Goal: Transaction & Acquisition: Purchase product/service

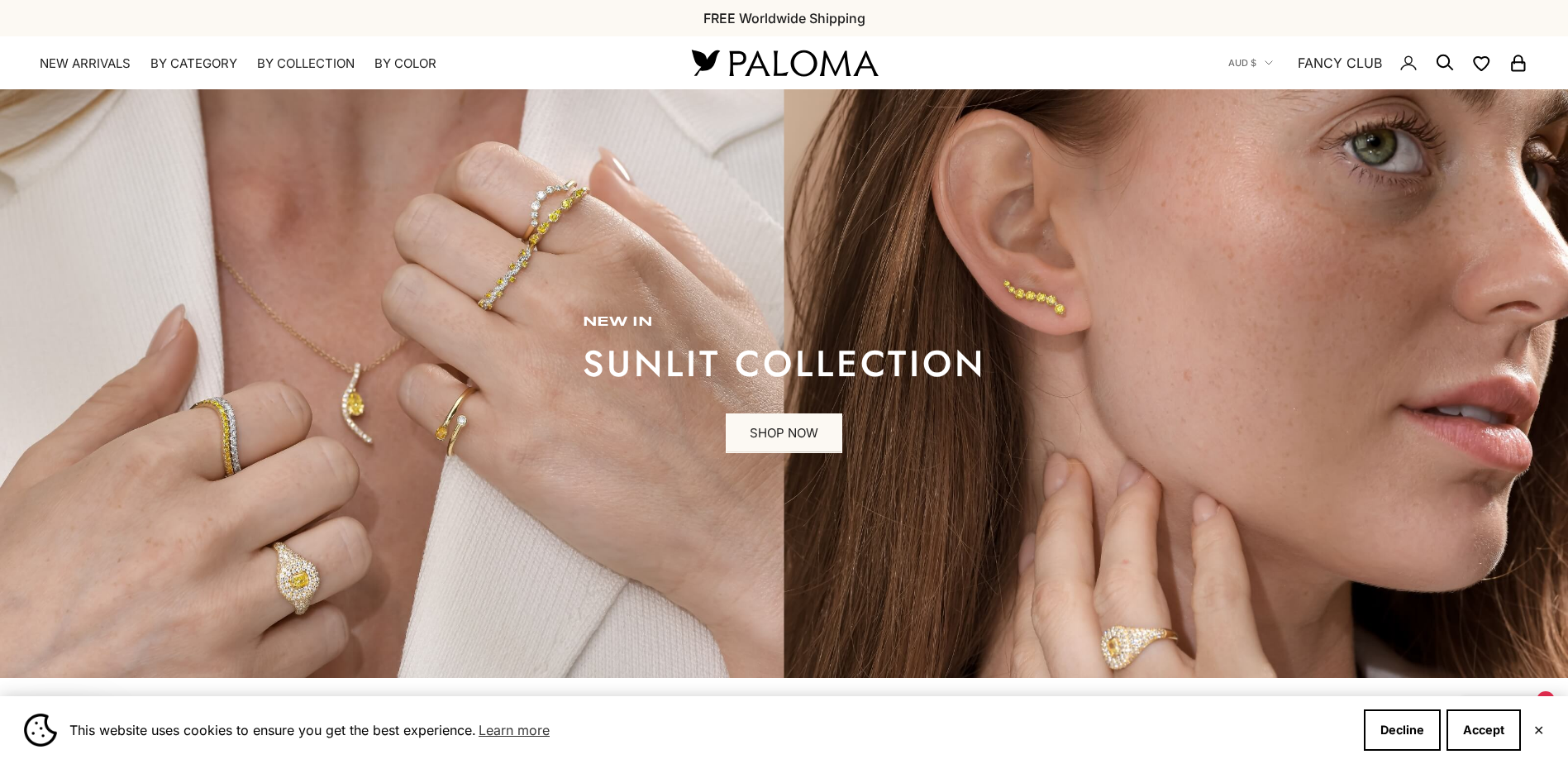
click at [304, 59] on summary "By Collection" at bounding box center [306, 64] width 98 height 17
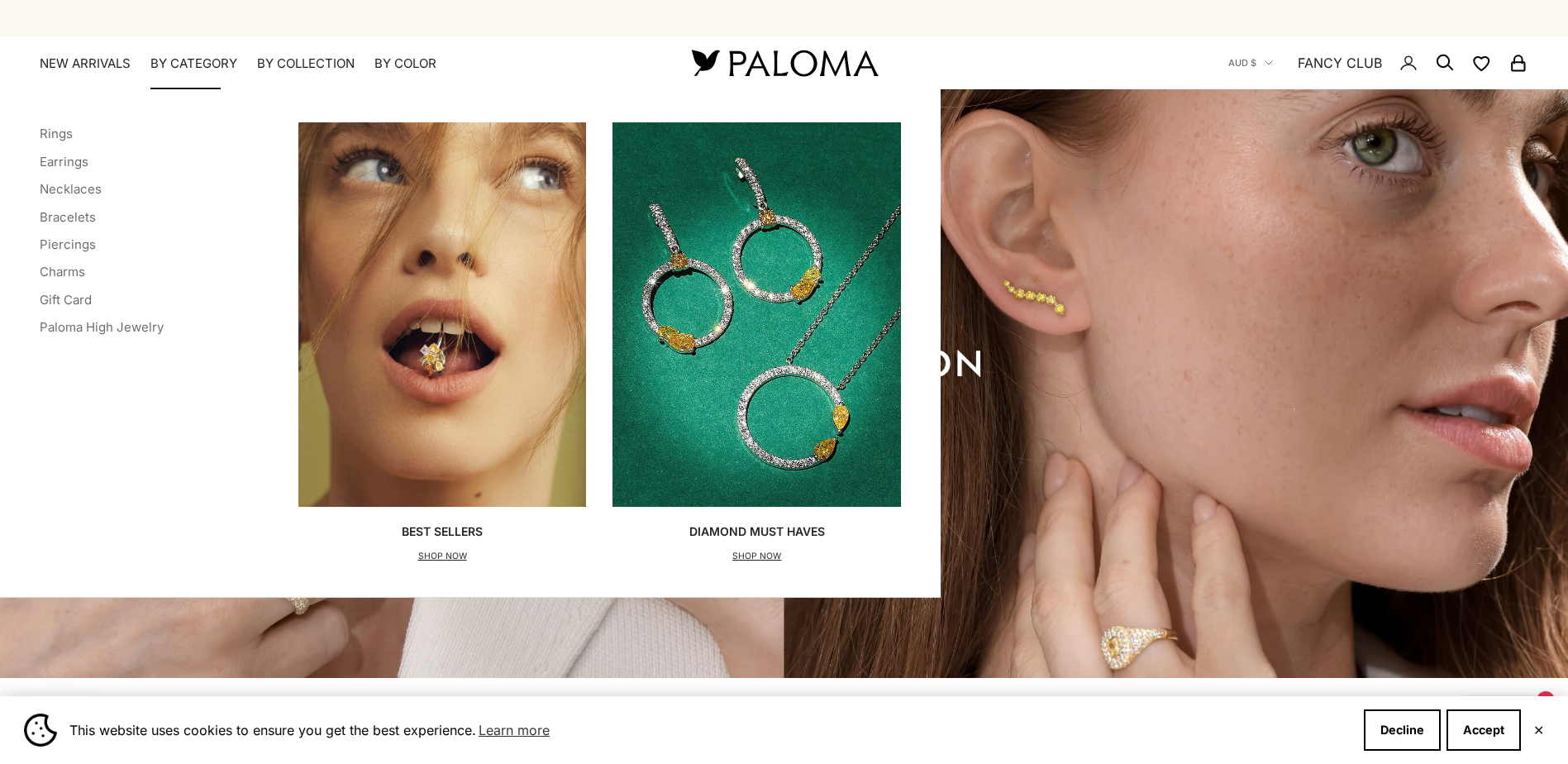
click at [201, 59] on summary "By Category" at bounding box center [193, 64] width 87 height 17
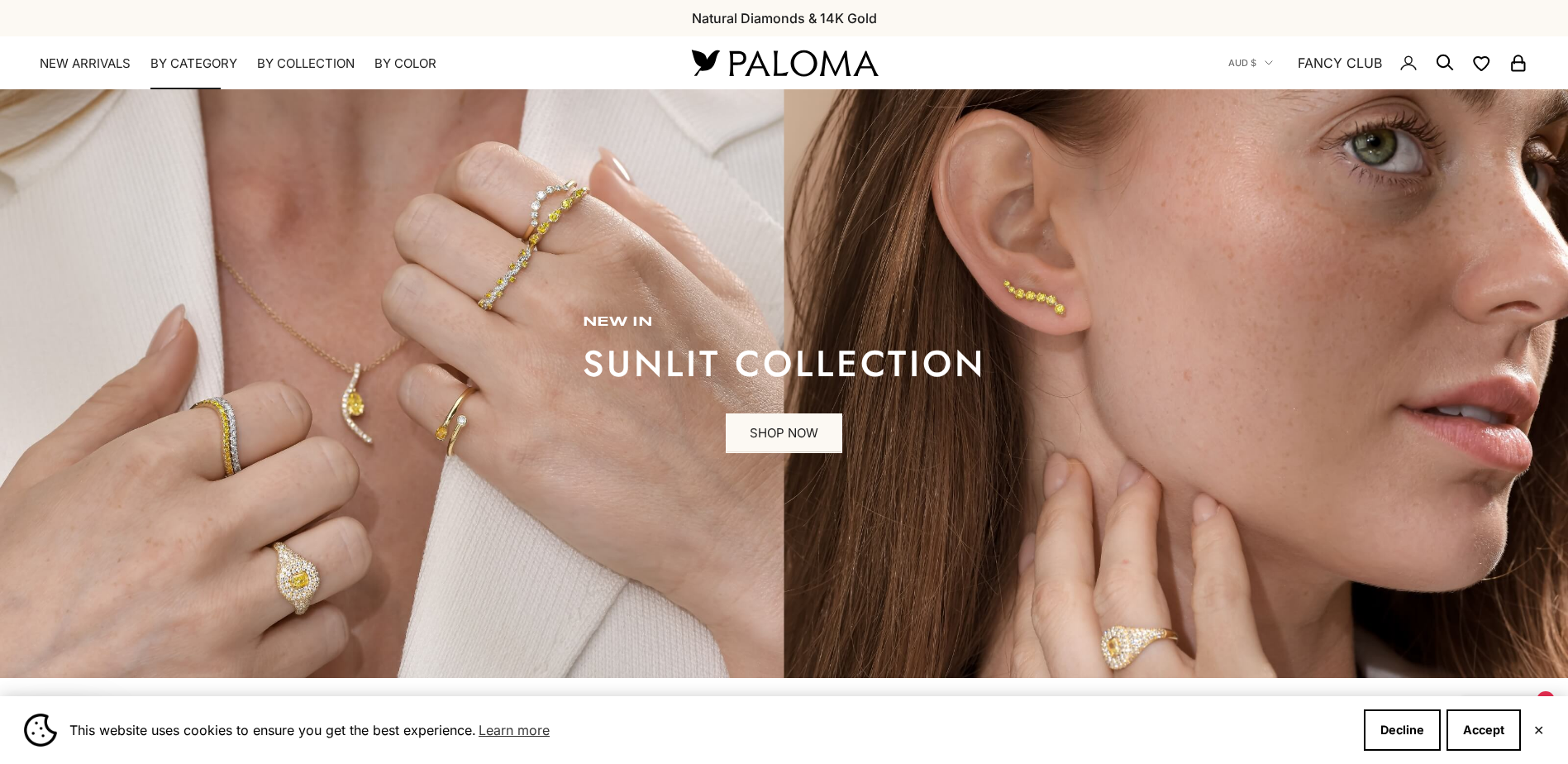
click at [201, 59] on summary "By Category" at bounding box center [193, 64] width 87 height 17
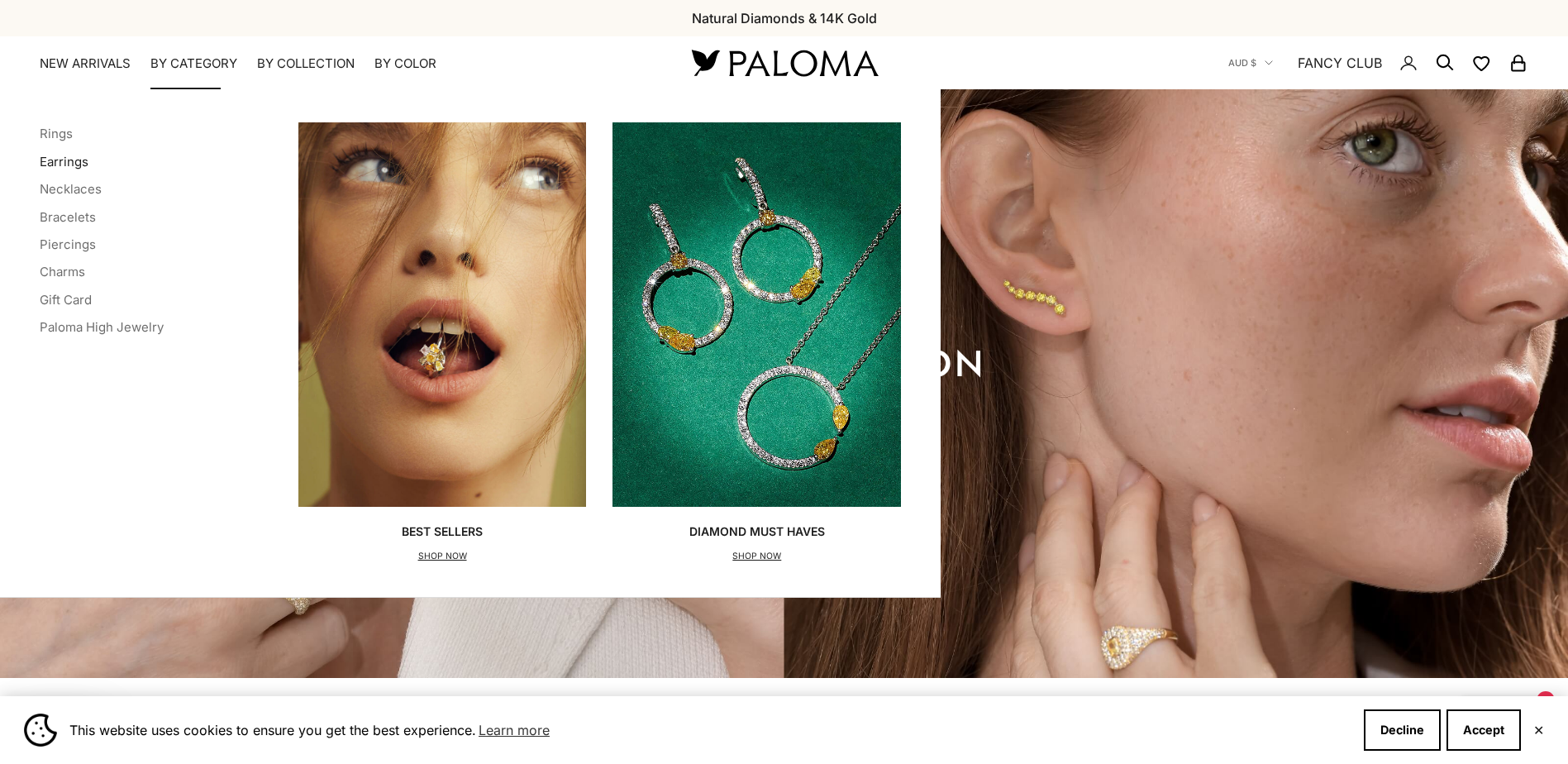
click at [68, 160] on link "Earrings" at bounding box center [64, 161] width 49 height 16
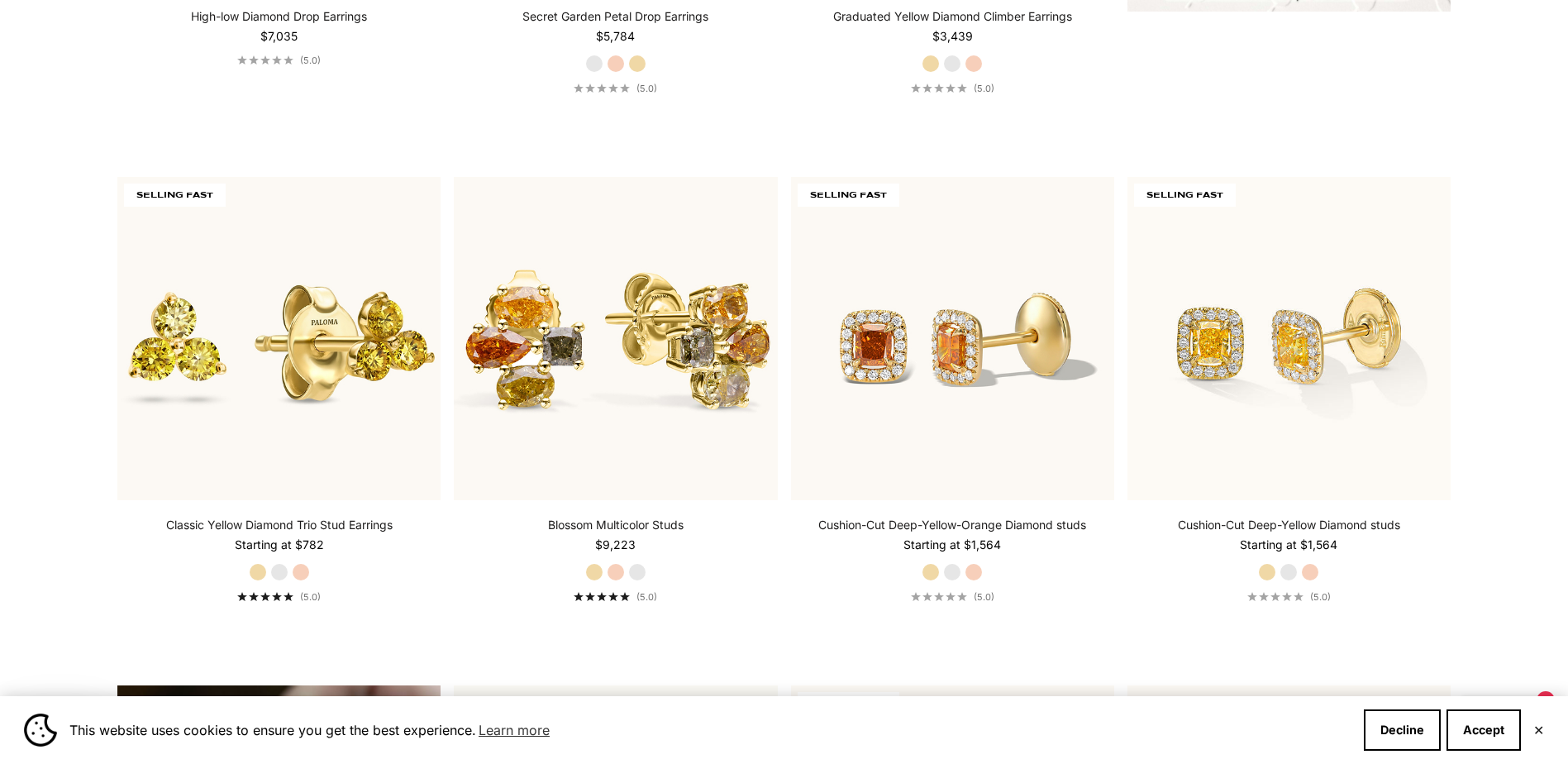
scroll to position [910, 0]
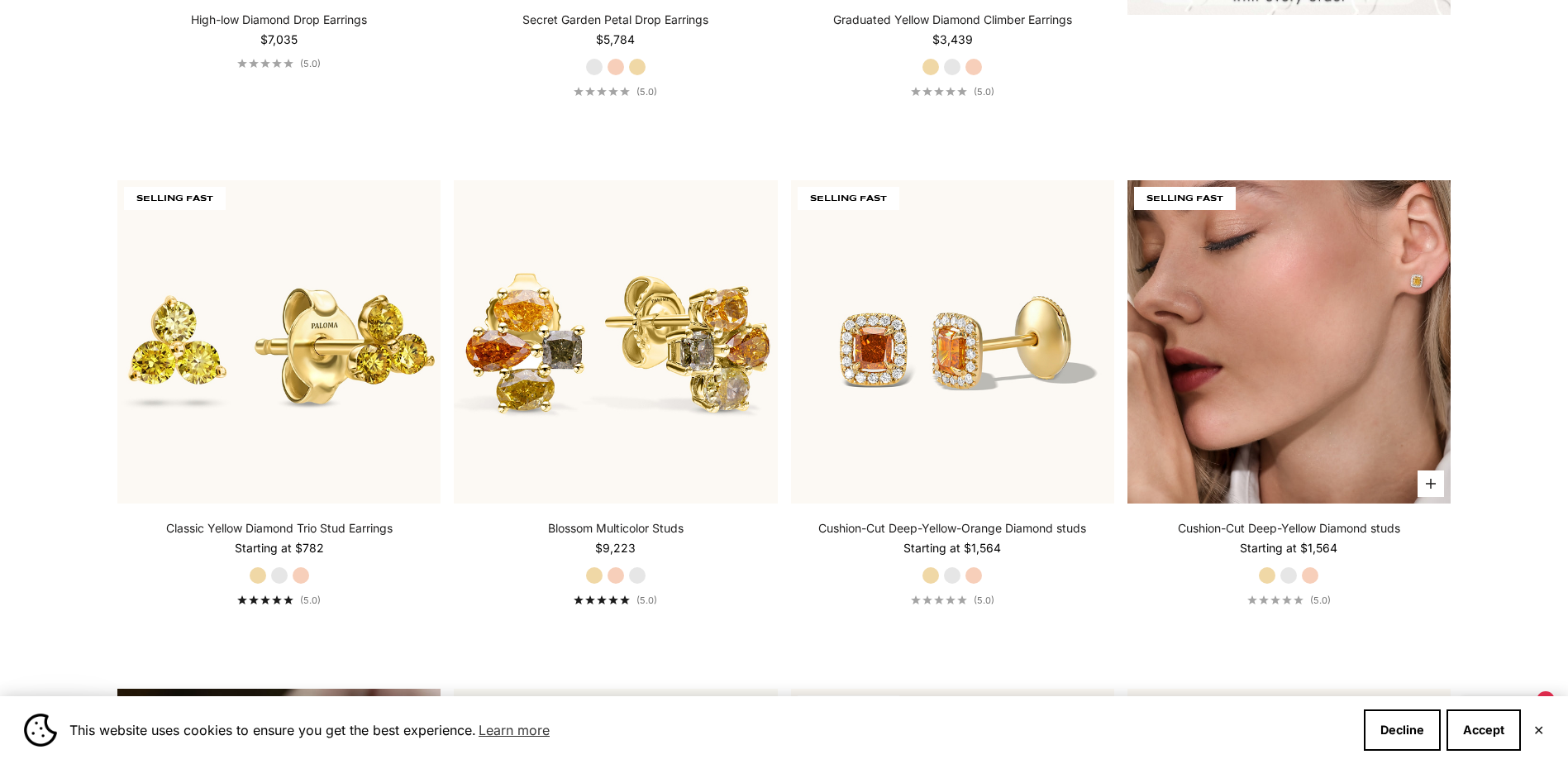
click at [1311, 365] on img at bounding box center [1288, 342] width 323 height 323
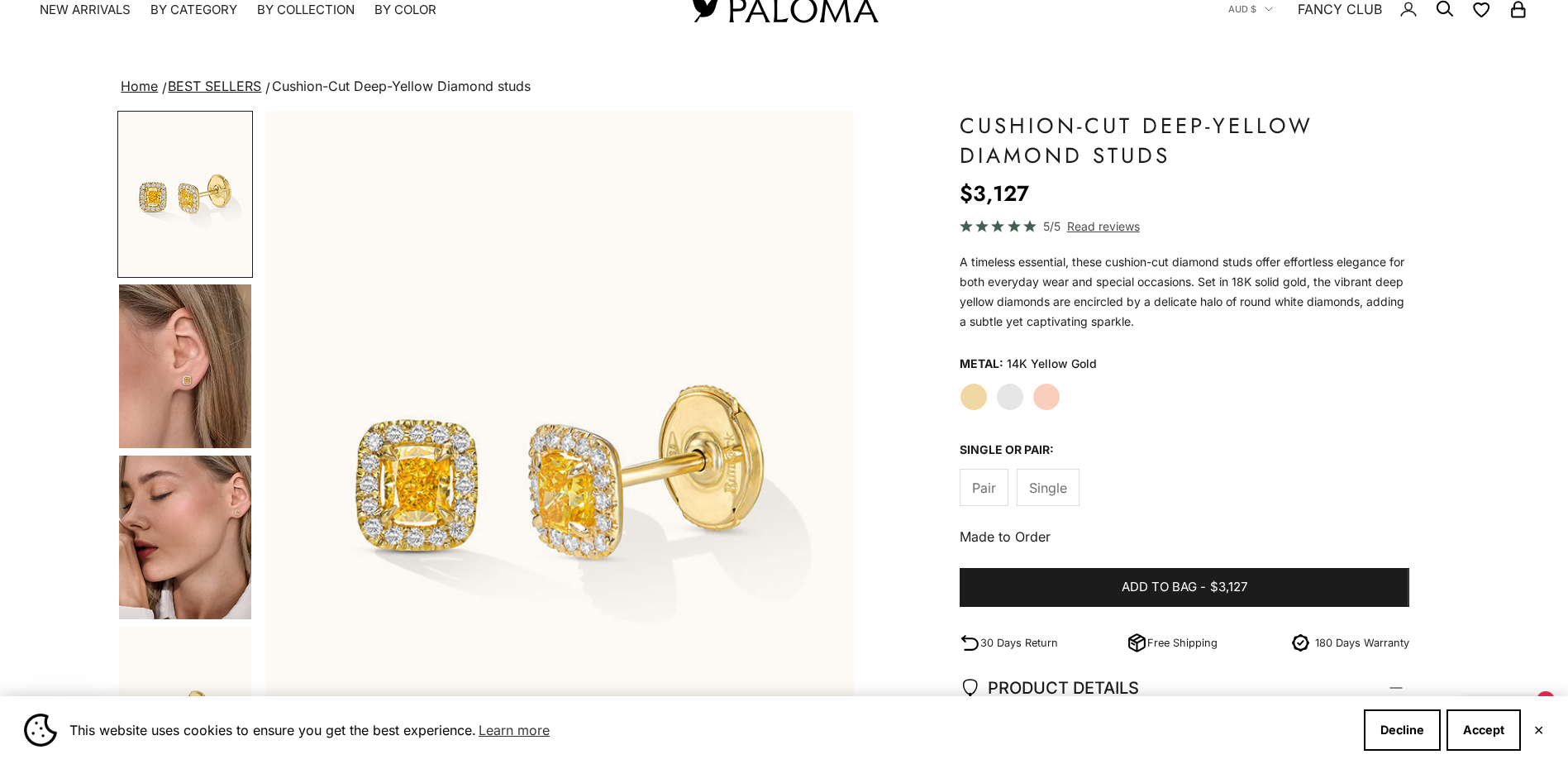
scroll to position [83, 0]
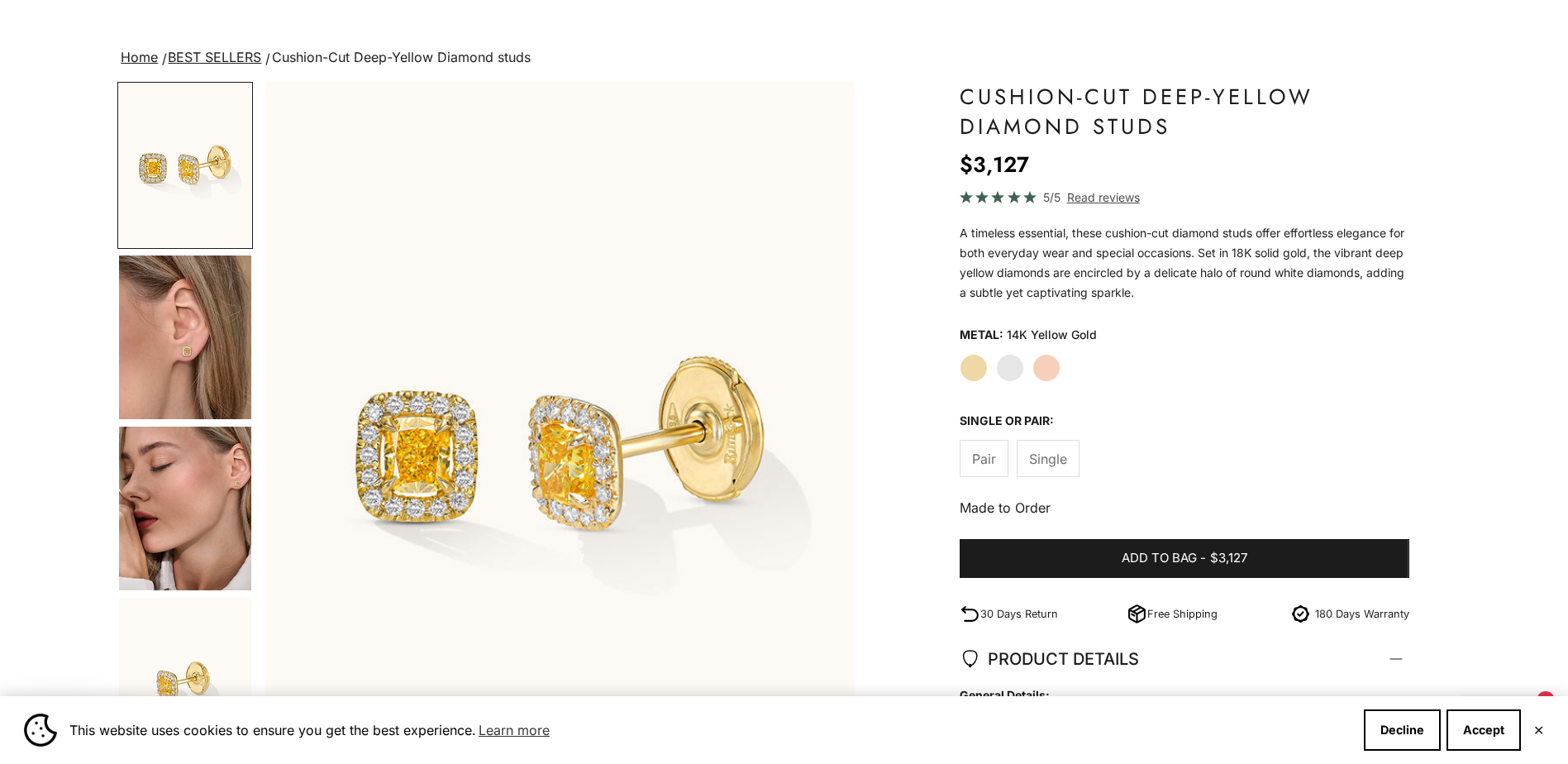
click at [1051, 460] on span "Single" at bounding box center [1047, 458] width 38 height 21
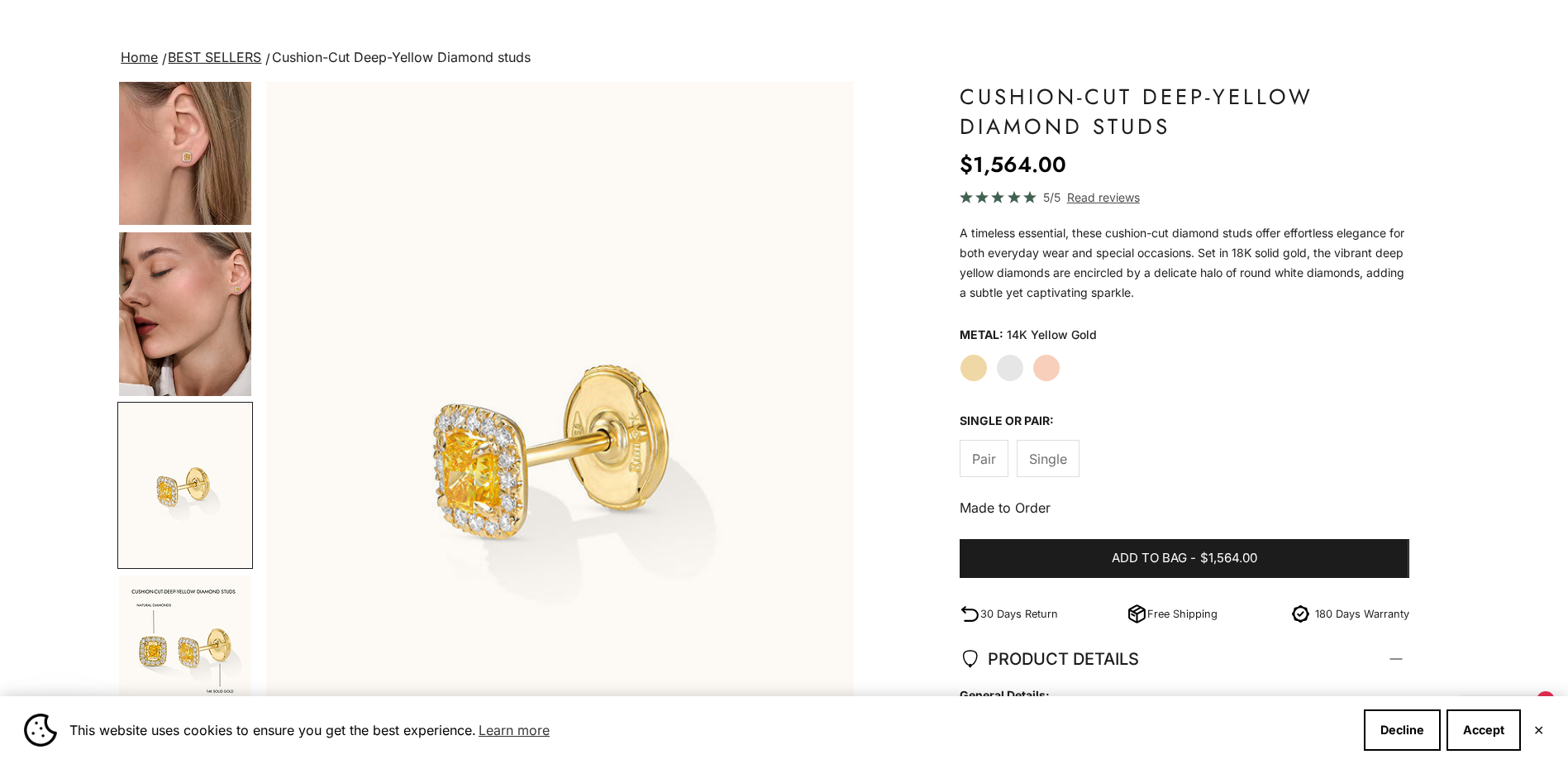
scroll to position [234, 0]
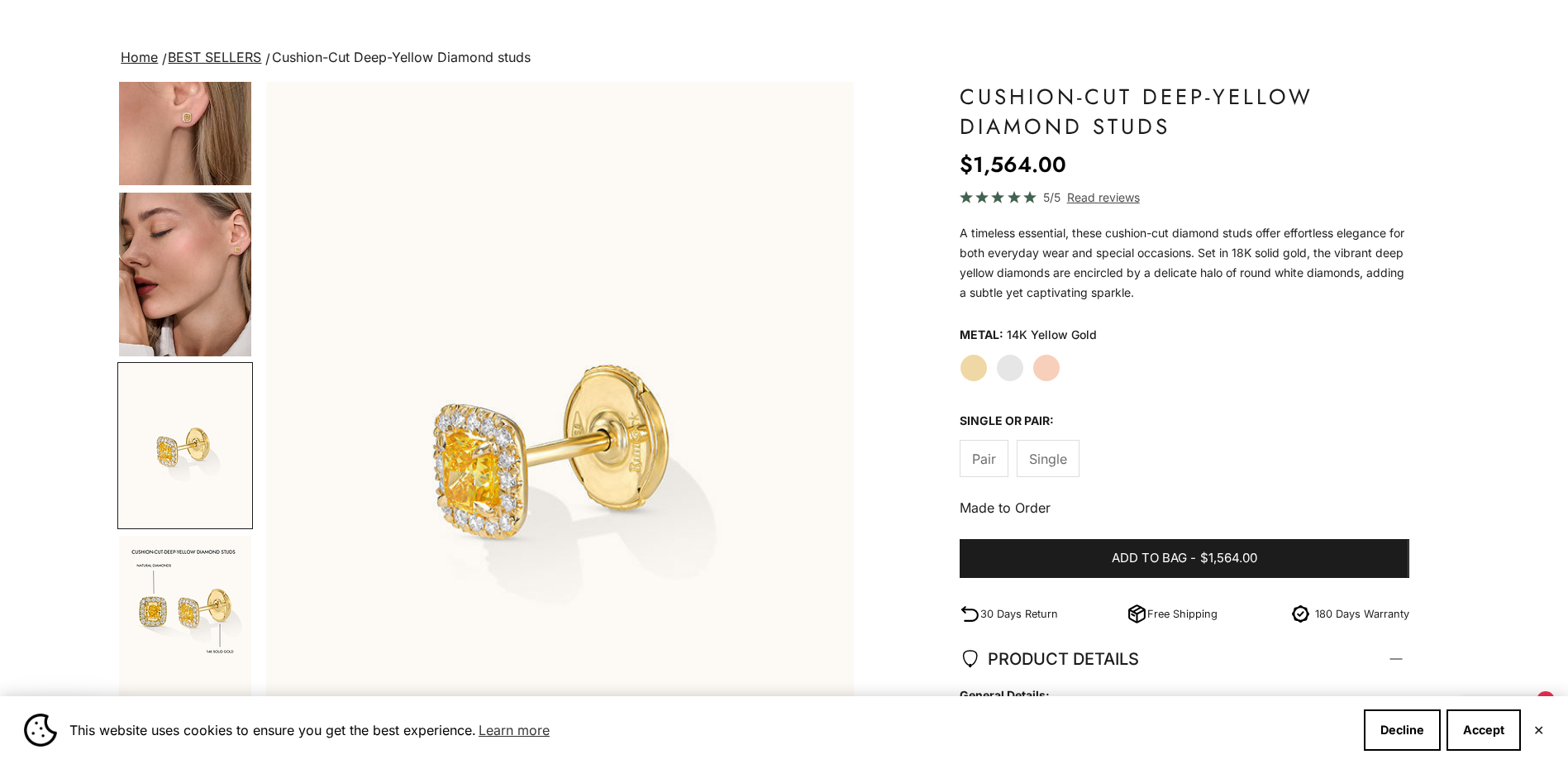
click at [990, 463] on span "Pair" at bounding box center [984, 458] width 24 height 21
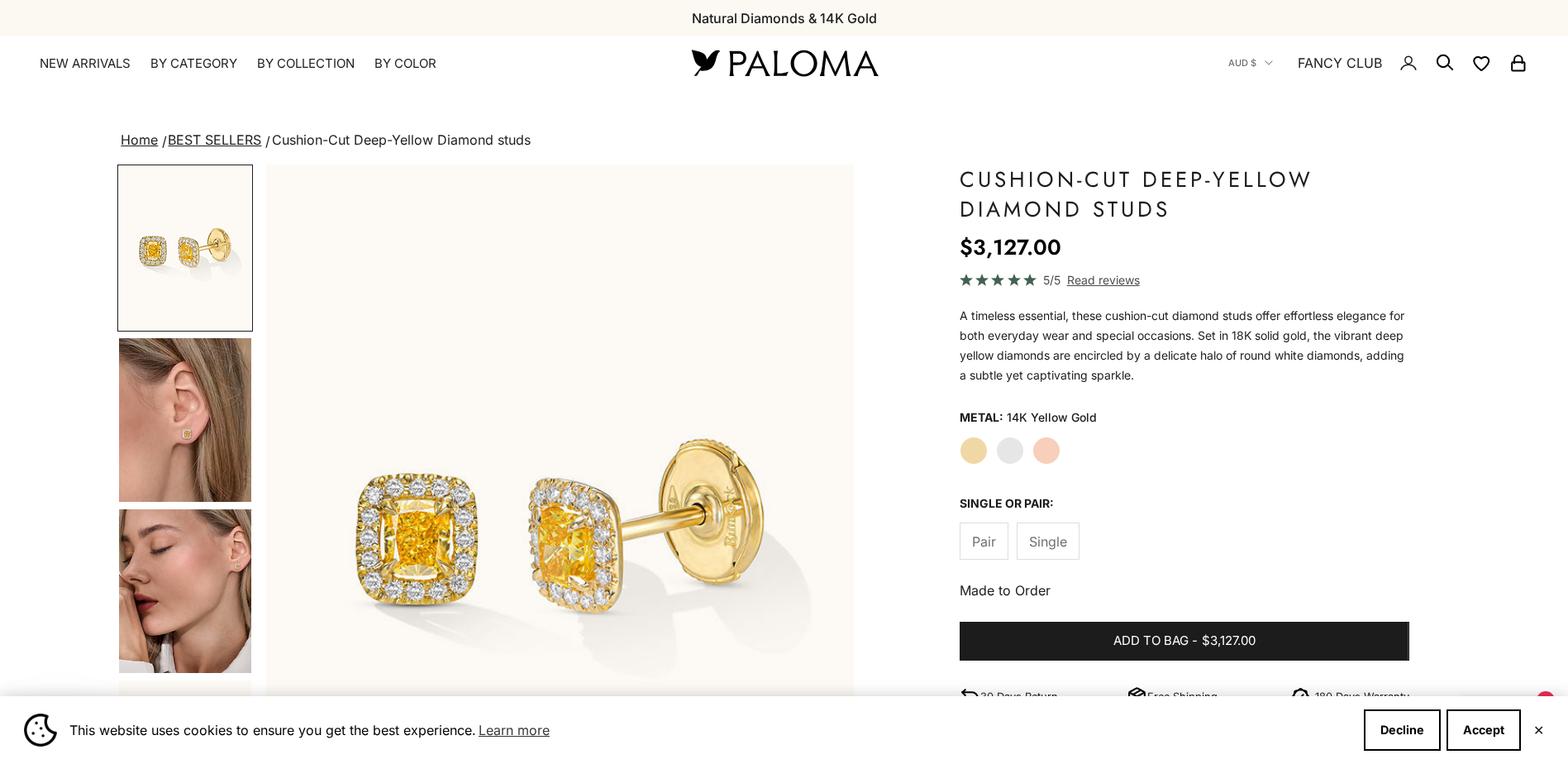
click at [216, 414] on img "Go to item 4" at bounding box center [185, 420] width 133 height 164
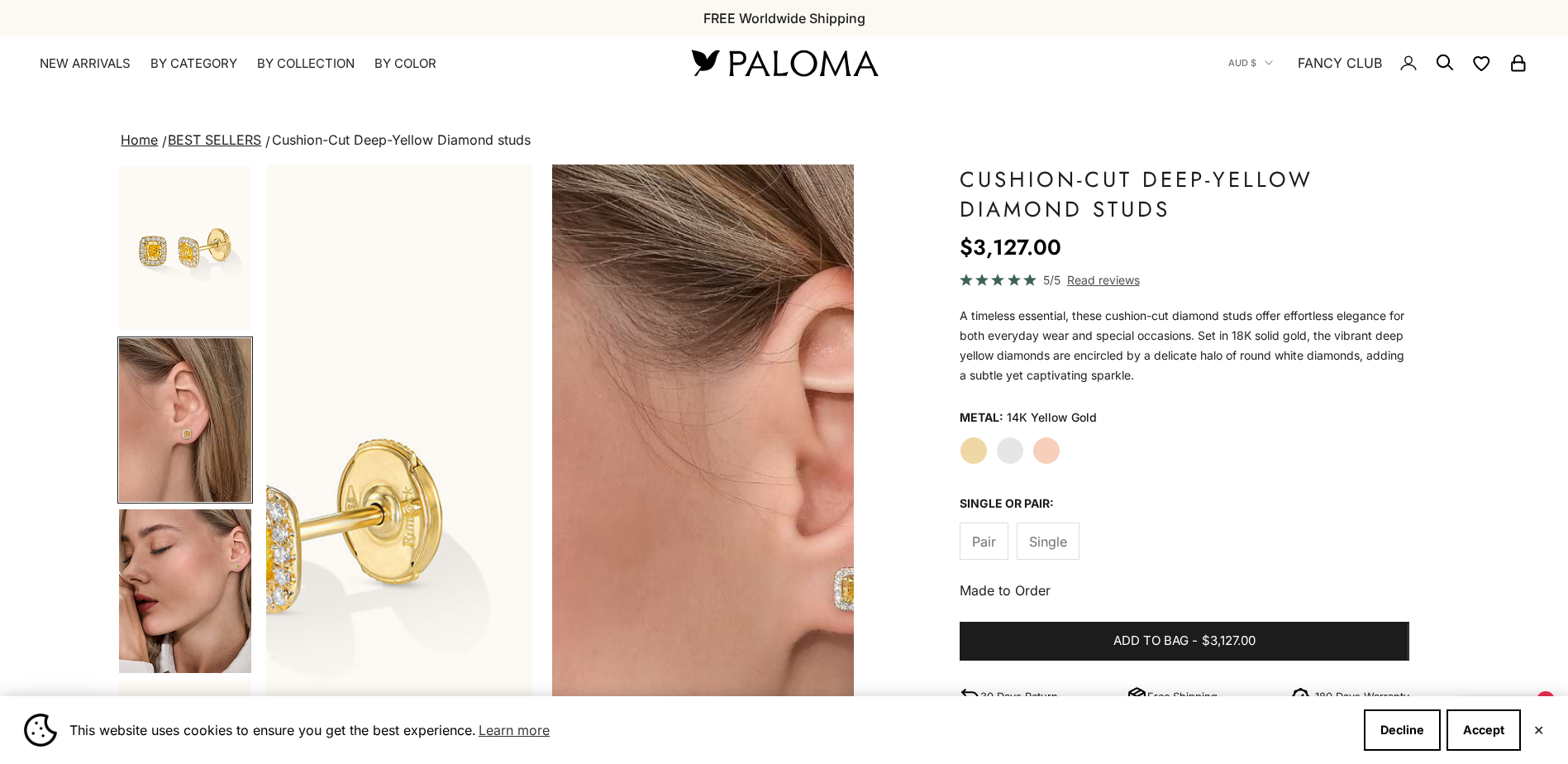
scroll to position [0, 607]
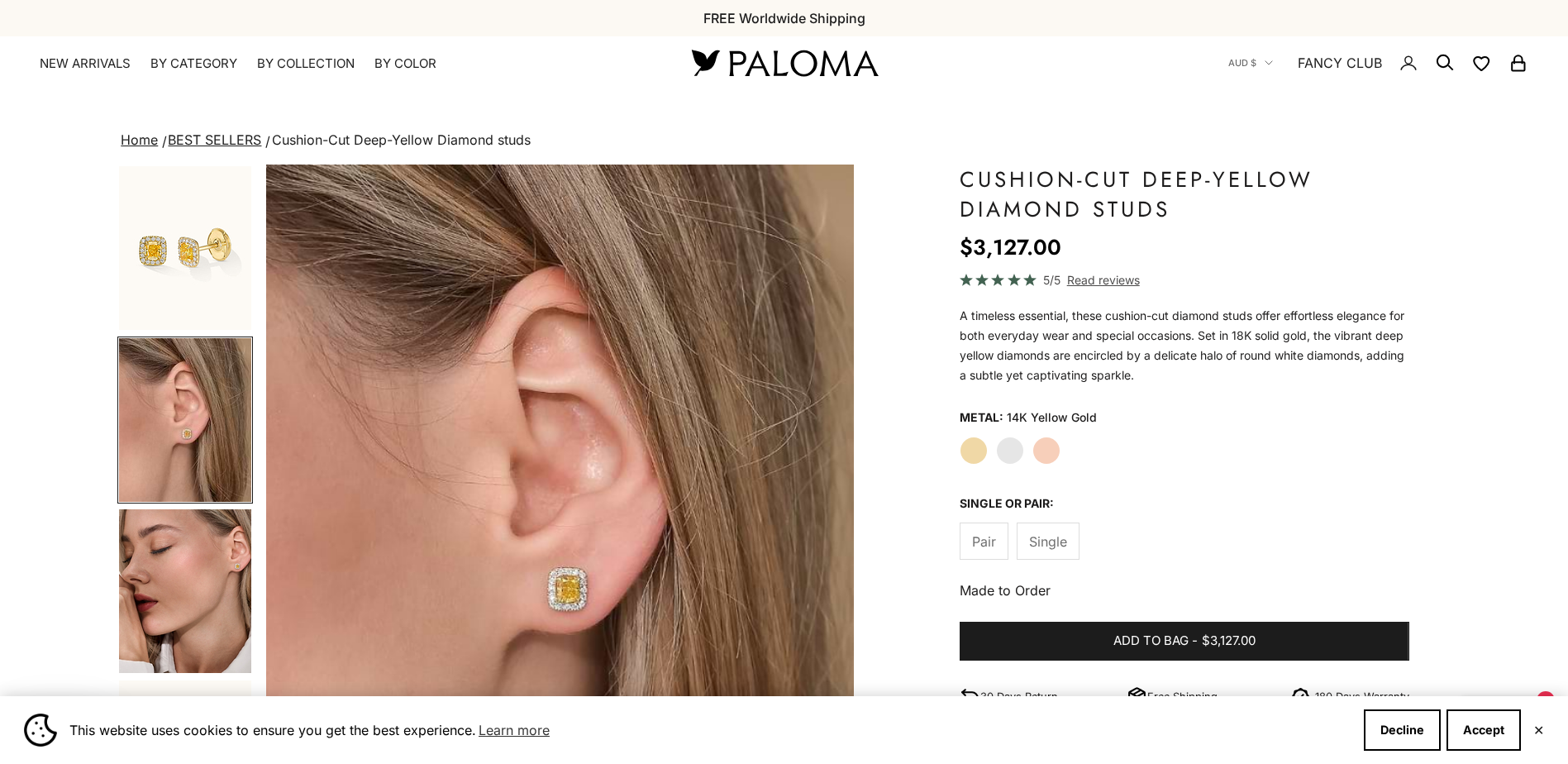
click at [170, 569] on img "Go to item 5" at bounding box center [185, 592] width 133 height 164
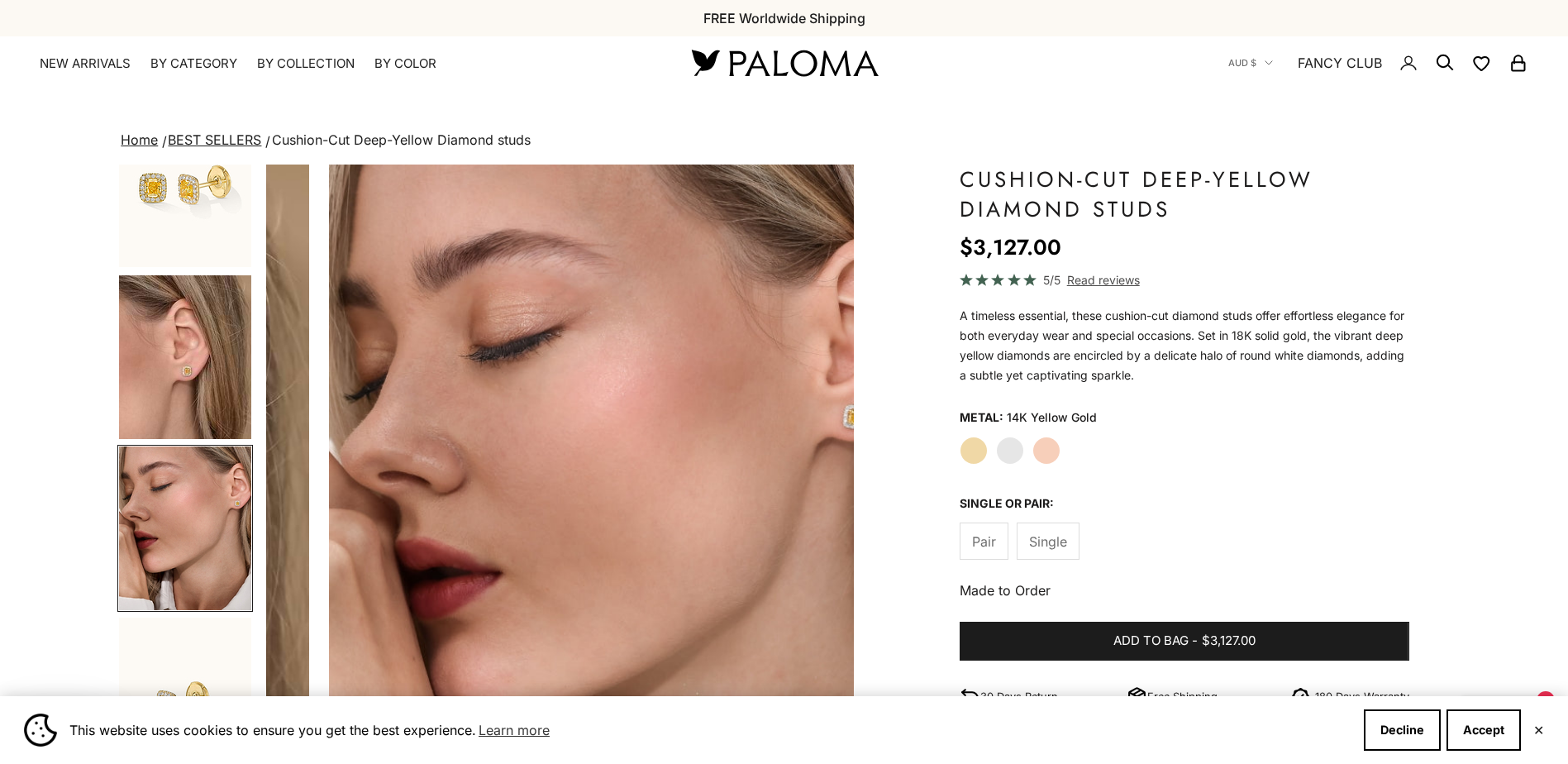
scroll to position [0, 1214]
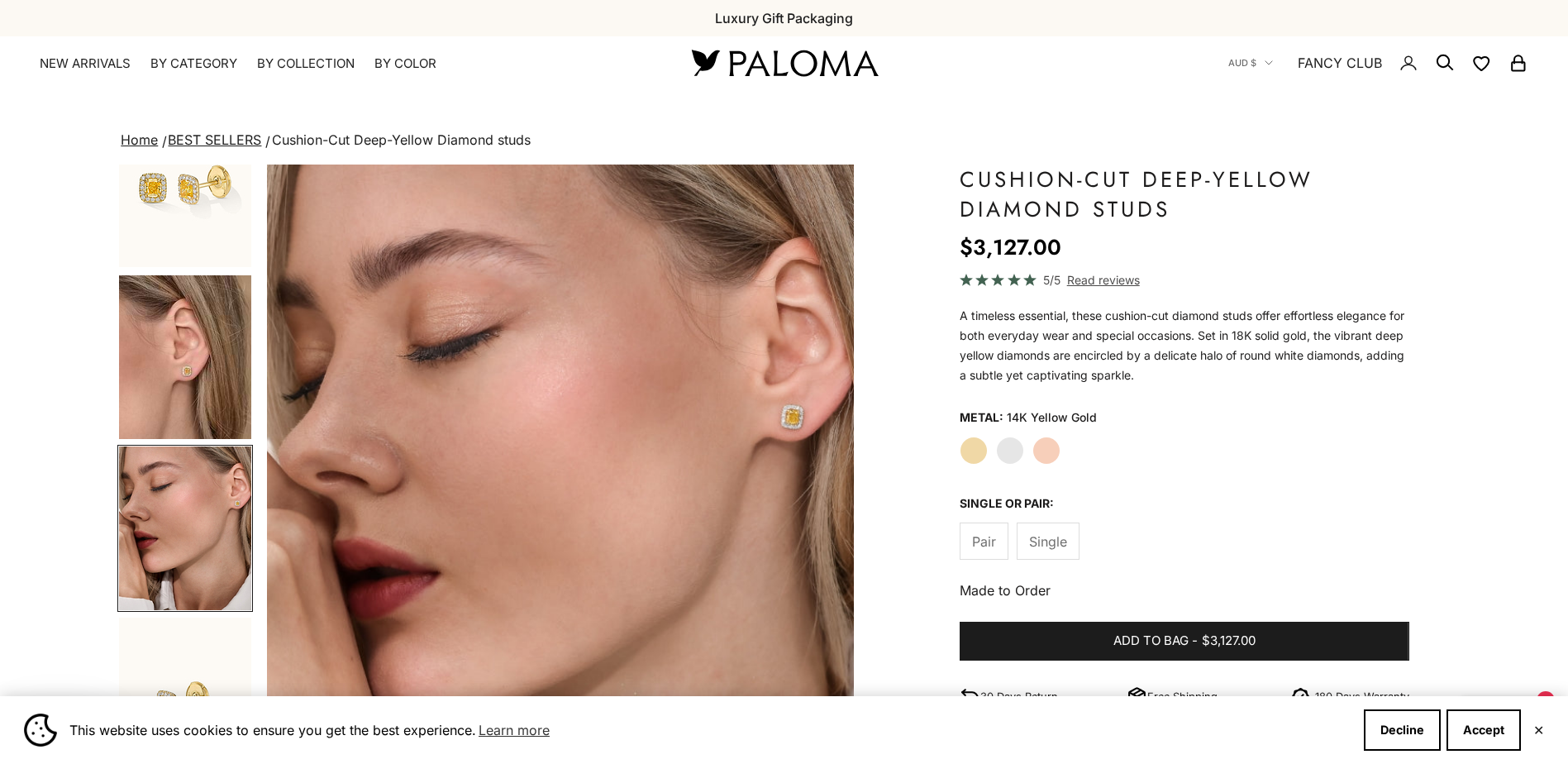
click at [169, 328] on img "Go to item 4" at bounding box center [185, 358] width 133 height 164
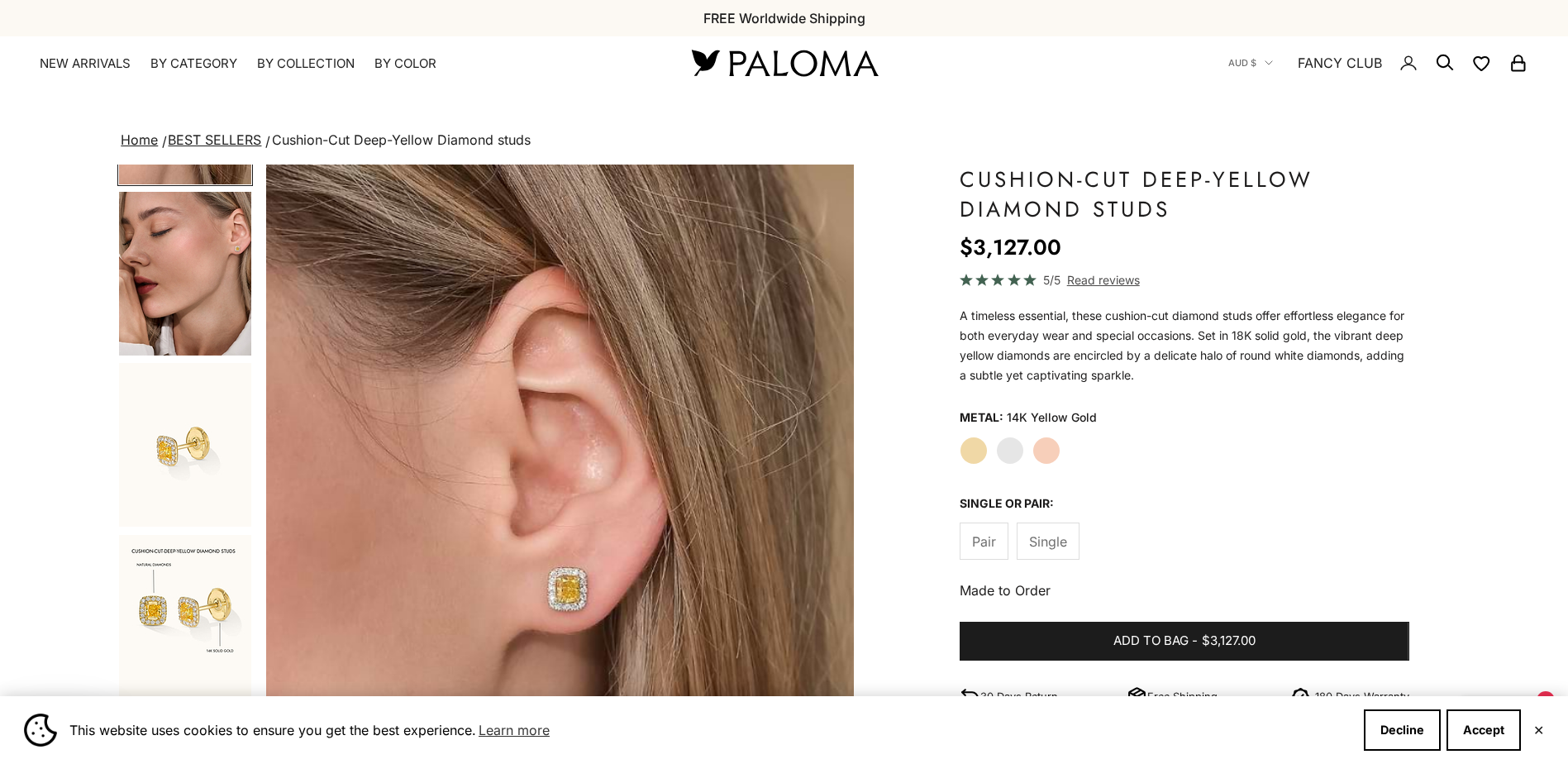
scroll to position [496, 0]
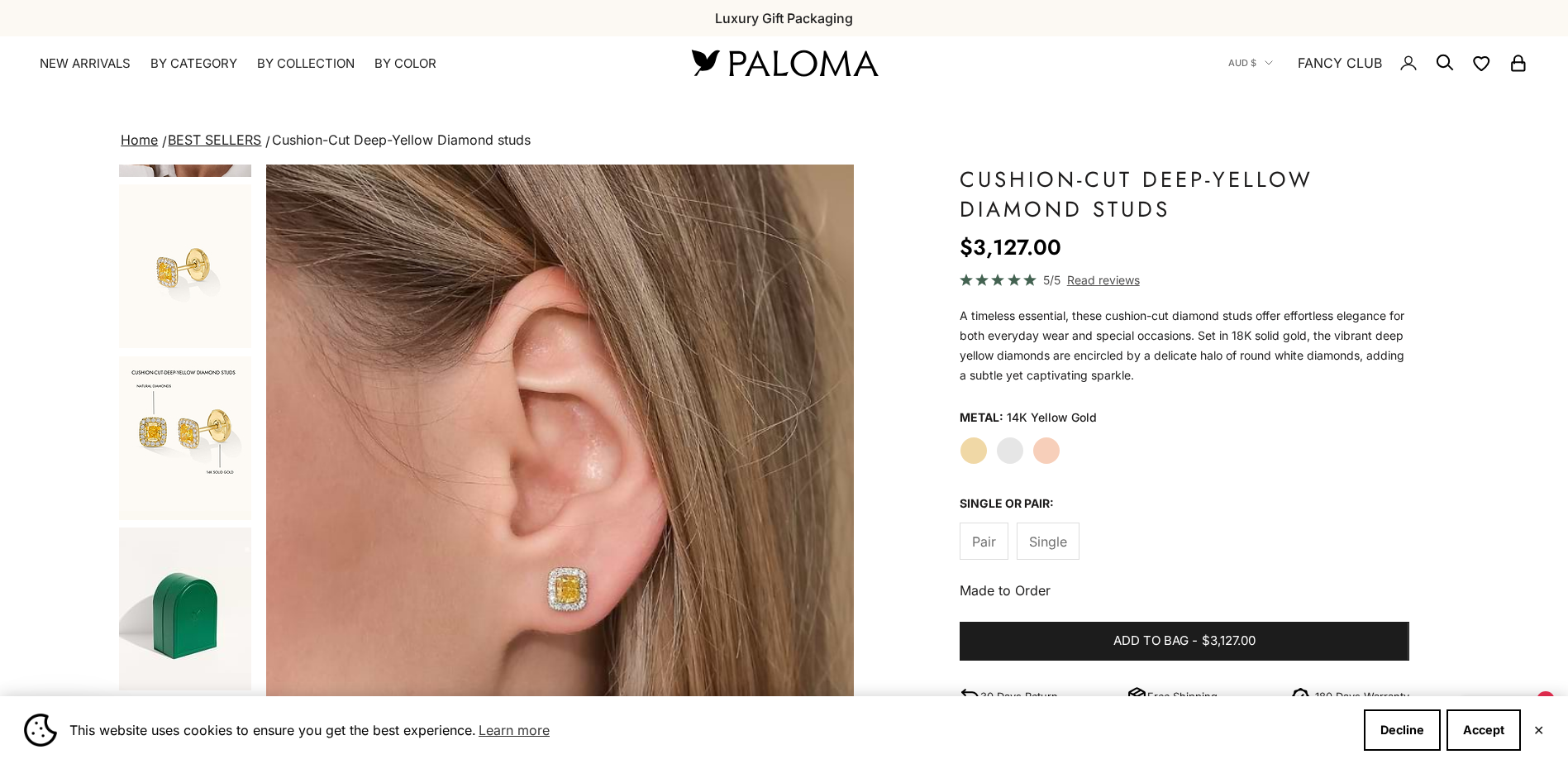
click at [175, 293] on img "Go to item 6" at bounding box center [185, 266] width 133 height 164
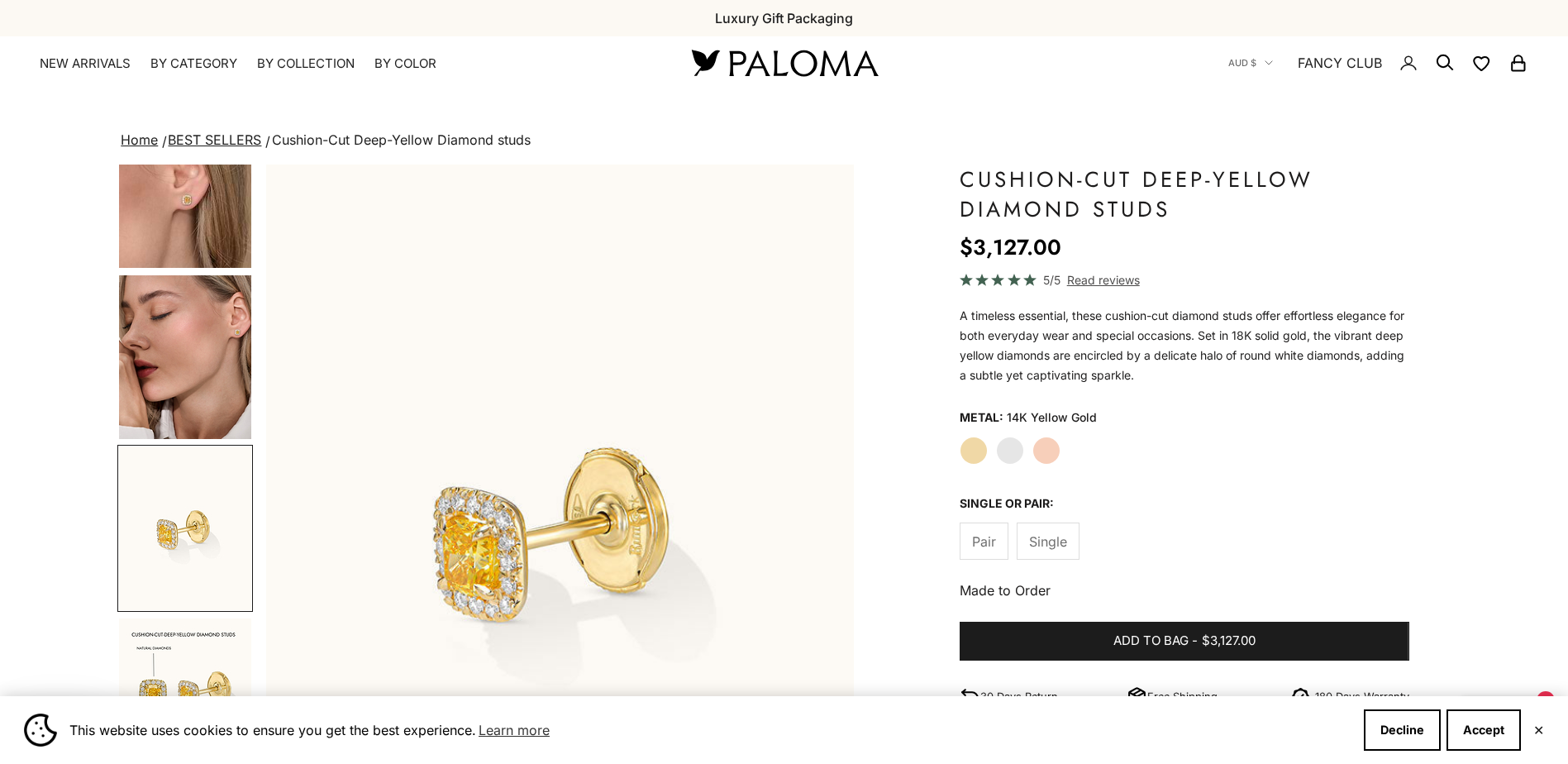
scroll to position [0, 0]
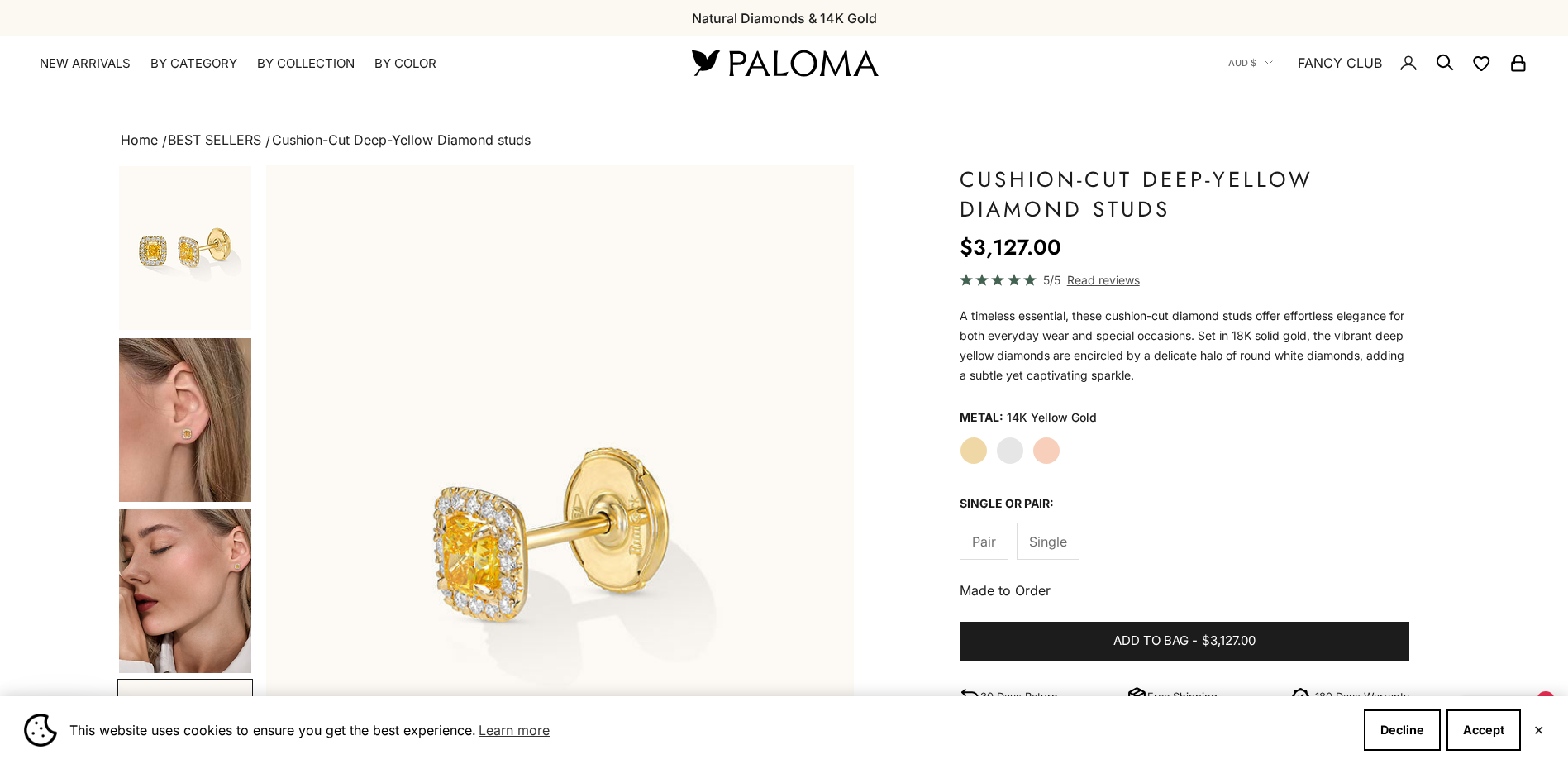
click at [175, 256] on img "Go to item 1" at bounding box center [185, 248] width 133 height 164
